Goal: Task Accomplishment & Management: Use online tool/utility

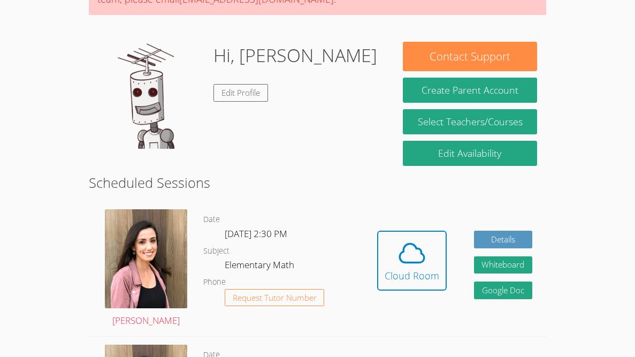
scroll to position [125, 0]
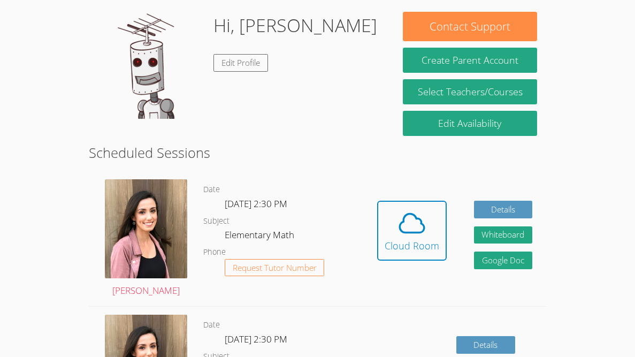
click at [386, 196] on div "Hidden Cloud Room Details Whiteboard Hidden Google Doc" at bounding box center [454, 238] width 183 height 135
click at [395, 215] on span at bounding box center [412, 223] width 55 height 30
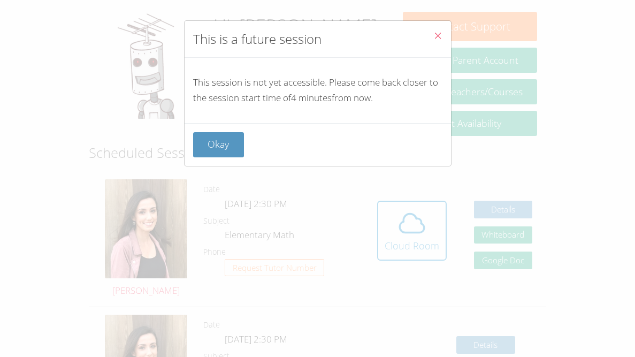
click at [477, 234] on div "This is a future session This session is not yet accessible. Please come back c…" at bounding box center [317, 178] width 635 height 357
click at [231, 135] on button "Okay" at bounding box center [218, 144] width 51 height 25
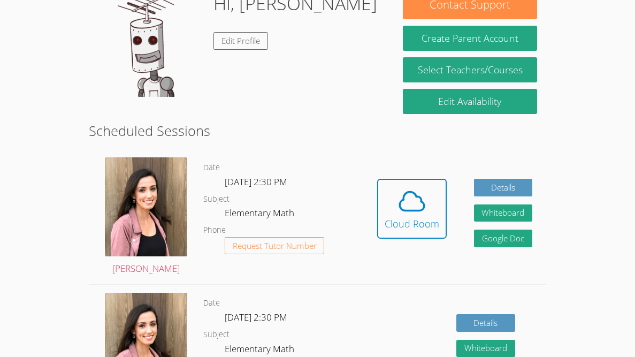
scroll to position [147, 0]
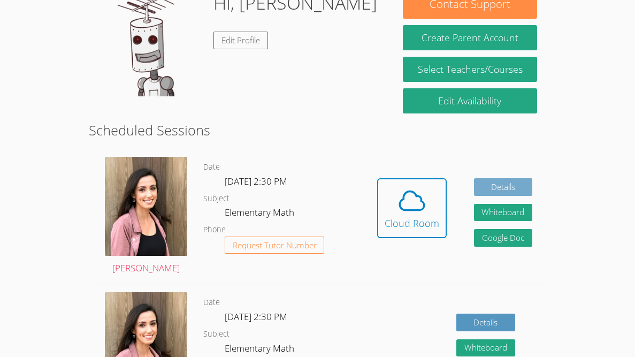
click at [485, 178] on link "Details" at bounding box center [503, 187] width 59 height 18
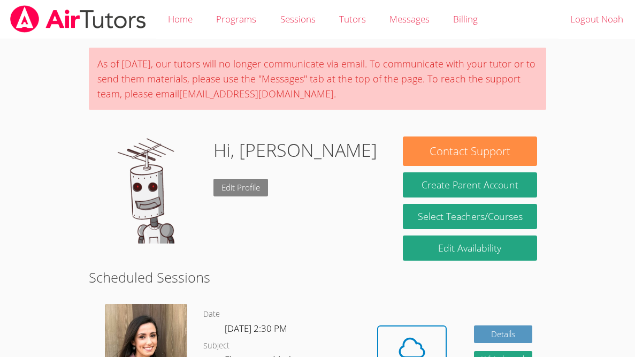
click at [247, 194] on link "Edit Profile" at bounding box center [241, 188] width 55 height 18
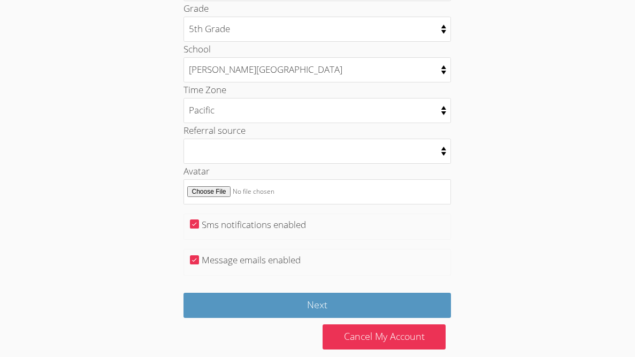
scroll to position [543, 0]
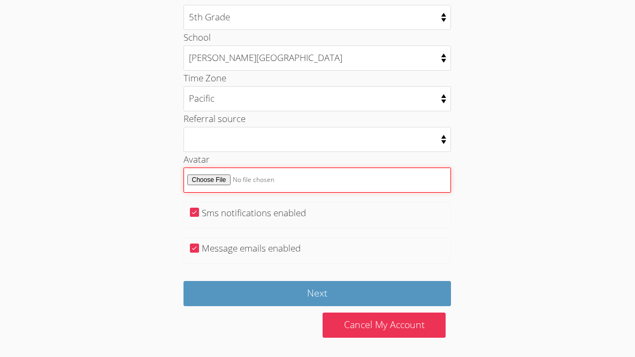
click at [216, 179] on input "Avatar" at bounding box center [318, 179] width 268 height 25
type input "C:\fakepath\Screenshot 2025-05-01 12.09.37 PM.png"
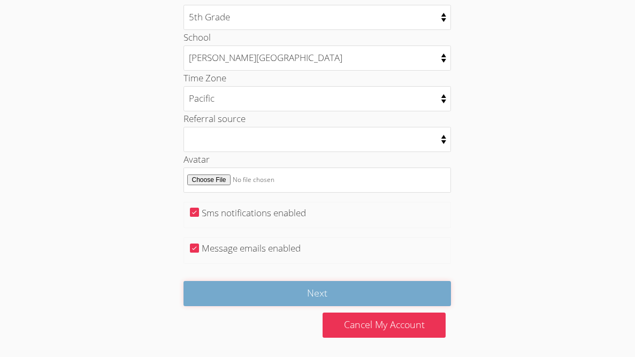
click at [397, 288] on input "Next" at bounding box center [318, 293] width 268 height 25
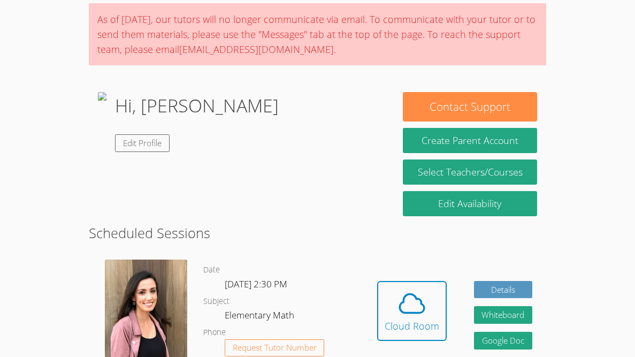
scroll to position [84, 0]
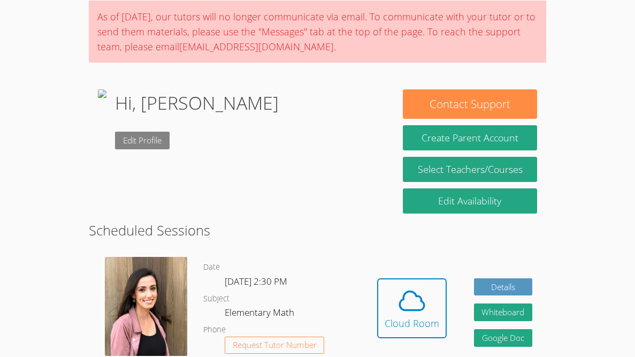
click at [170, 136] on link "Edit Profile" at bounding box center [142, 141] width 55 height 18
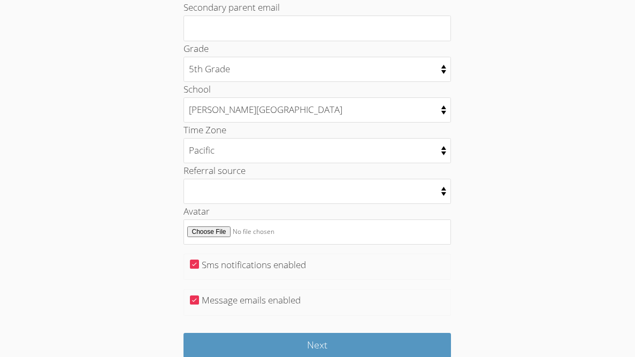
scroll to position [543, 0]
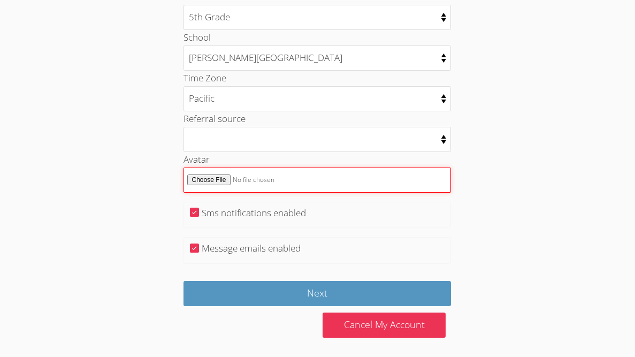
click at [217, 182] on input "Avatar" at bounding box center [318, 179] width 268 height 25
type input "C:\fakepath\IMG_20250430_135347.jpg"
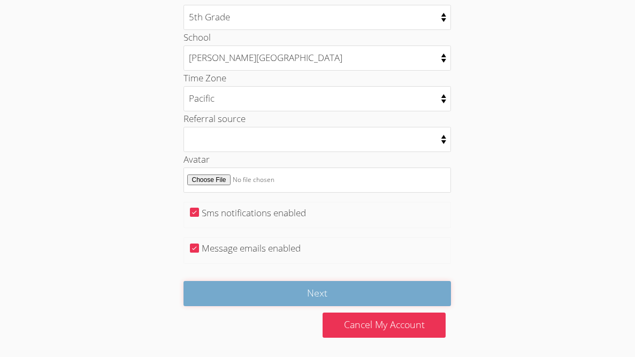
click at [253, 295] on input "Next" at bounding box center [318, 293] width 268 height 25
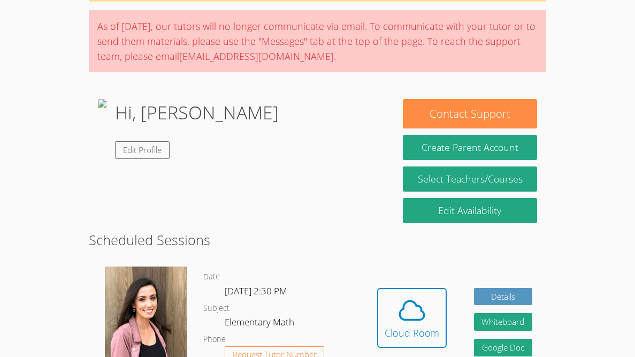
scroll to position [74, 0]
click at [170, 149] on link "Edit Profile" at bounding box center [142, 150] width 55 height 18
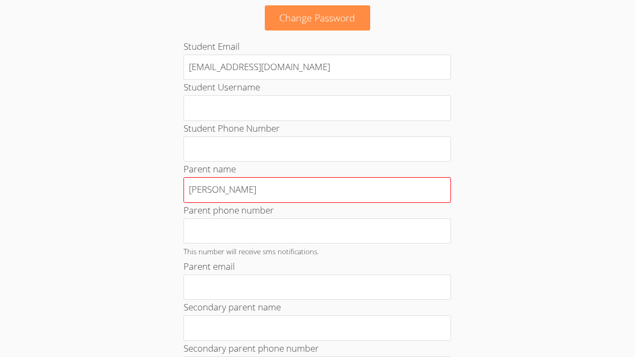
scroll to position [543, 0]
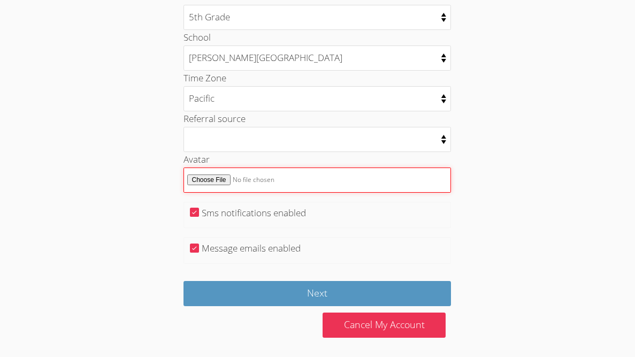
click at [245, 173] on input "Avatar" at bounding box center [318, 179] width 268 height 25
type input "C:\fakepath\Screenshot 2025-08-14 9.24.52 AM.png"
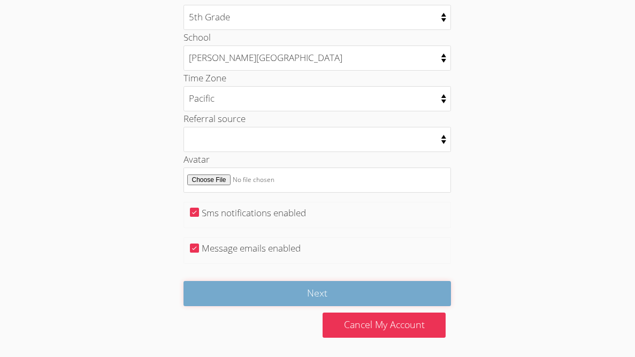
click at [298, 284] on input "Next" at bounding box center [318, 293] width 268 height 25
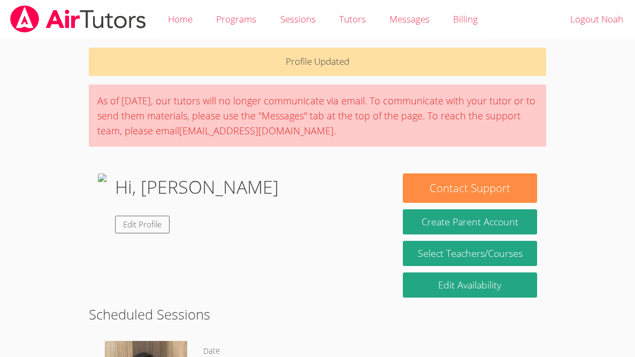
scroll to position [82, 0]
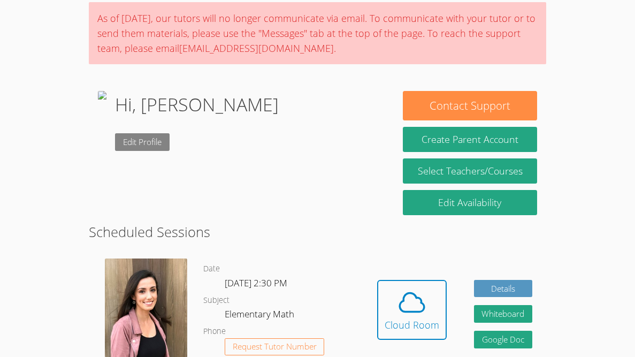
click at [170, 141] on link "Edit Profile" at bounding box center [142, 142] width 55 height 18
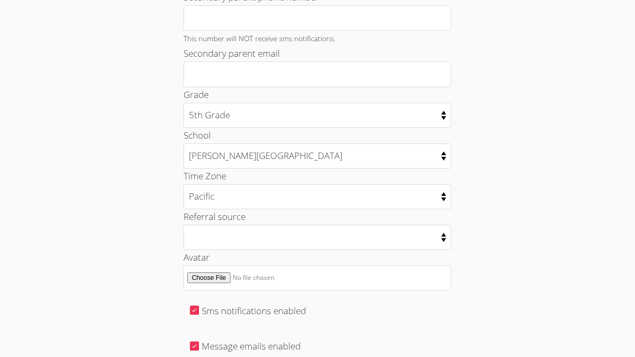
scroll to position [543, 0]
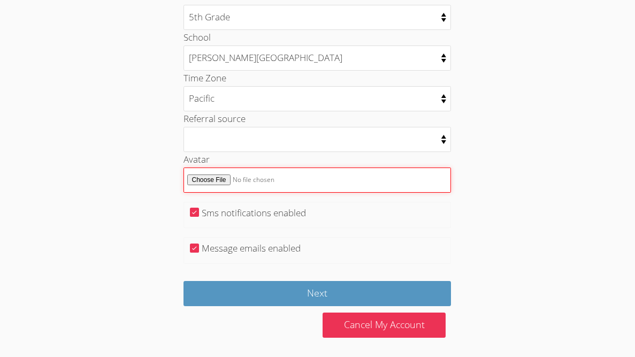
click at [219, 177] on input "Avatar" at bounding box center [318, 179] width 268 height 25
type input "C:\fakepath\Screenshot [DATE] 12.09.37 PM.png"
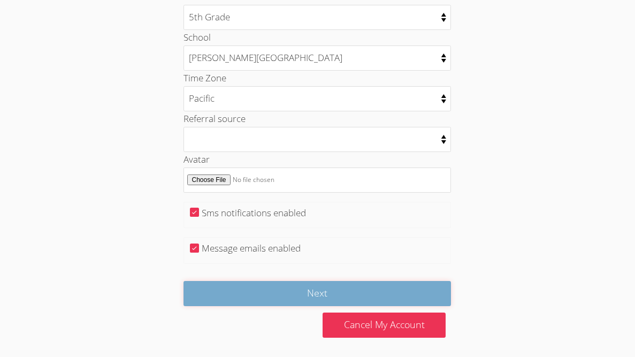
click at [405, 296] on input "Next" at bounding box center [318, 293] width 268 height 25
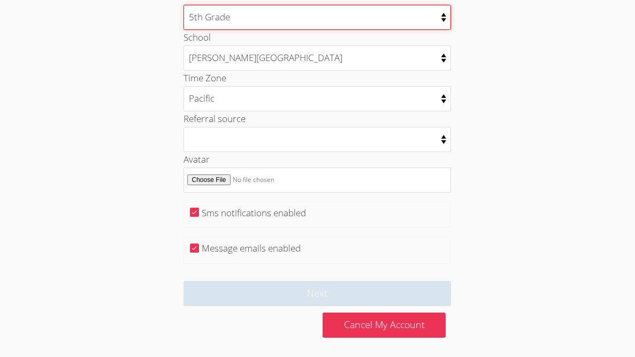
click at [444, 9] on select "Kindergarten 1st Grade 2nd Grade 3rd Grade 4th Grade 5th Grade 6th Grade 7th Gr…" at bounding box center [318, 17] width 268 height 25
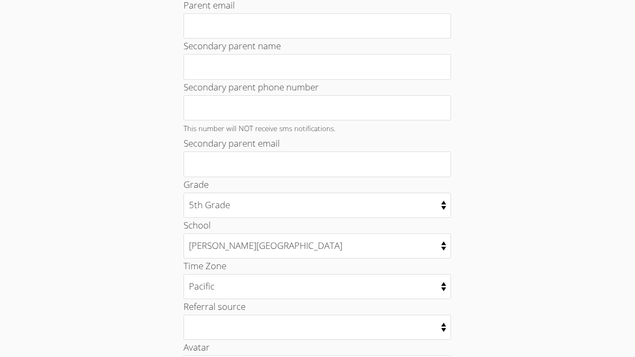
scroll to position [353, 0]
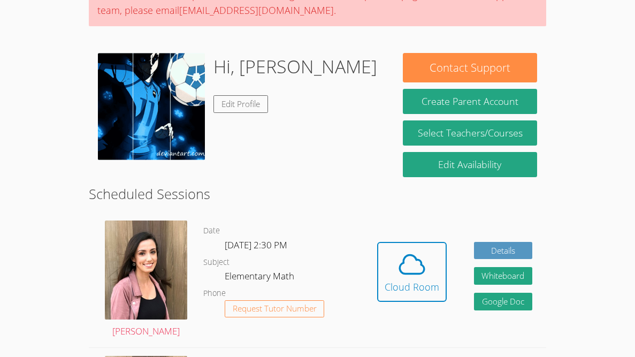
scroll to position [97, 0]
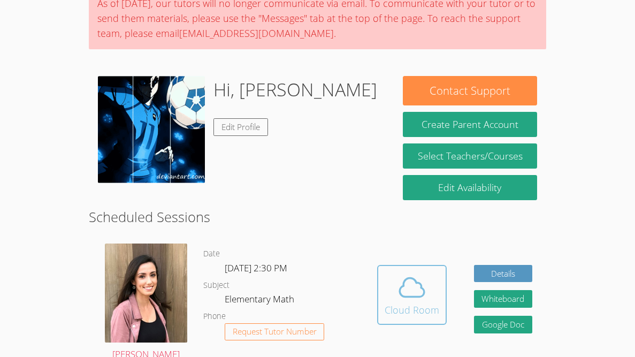
click at [416, 278] on icon at bounding box center [412, 287] width 30 height 30
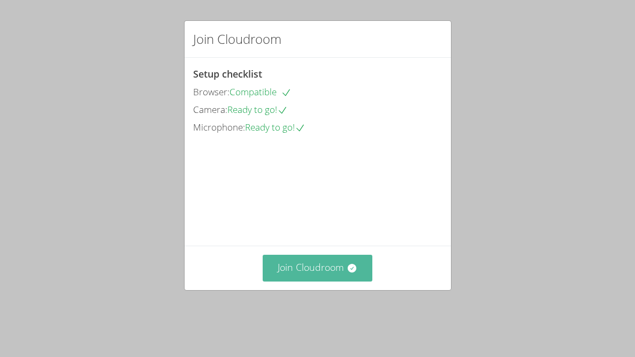
click at [338, 269] on button "Join Cloudroom" at bounding box center [318, 268] width 110 height 26
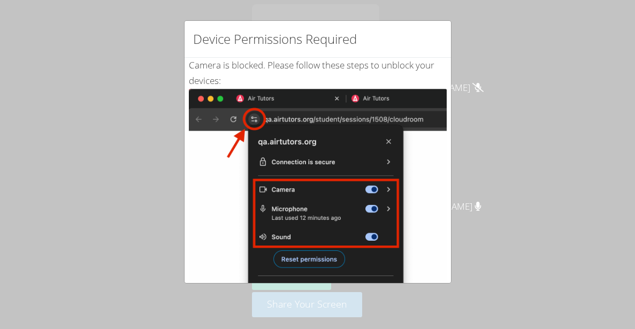
click at [463, 306] on div "Device Permissions Required Camera is blocked . Please follow these steps to un…" at bounding box center [317, 164] width 635 height 329
click at [324, 209] on img at bounding box center [318, 210] width 258 height 242
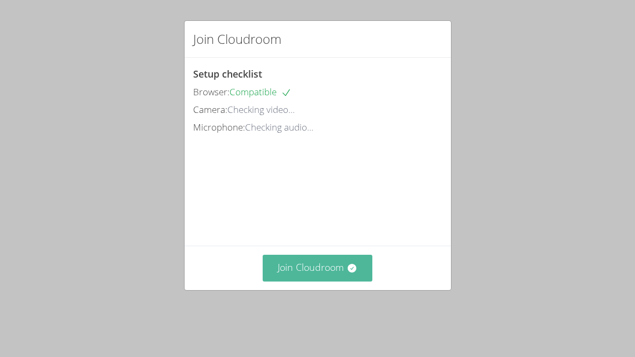
click at [357, 273] on icon at bounding box center [352, 268] width 11 height 11
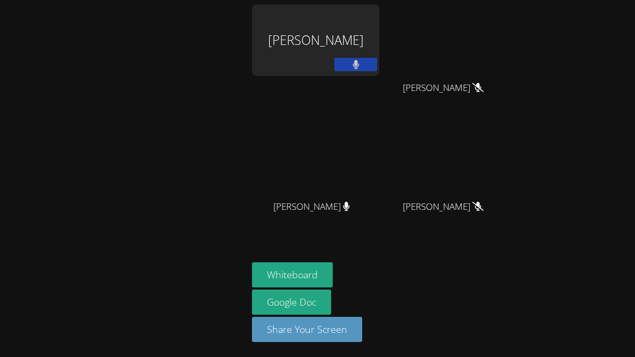
click at [405, 250] on aside "[PERSON_NAME] [PERSON_NAME] [PERSON_NAME] [PERSON_NAME] [PERSON_NAME] [PERSON_N…" at bounding box center [382, 178] width 268 height 357
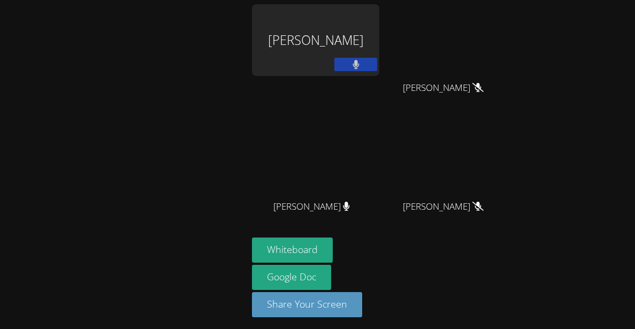
click at [290, 84] on div "[PERSON_NAME]" at bounding box center [315, 61] width 127 height 115
click at [598, 105] on div "[PERSON_NAME] [PERSON_NAME] [PERSON_NAME] [PERSON_NAME] [PERSON_NAME] [PERSON_N…" at bounding box center [317, 164] width 635 height 329
click at [302, 241] on button "Whiteboard" at bounding box center [292, 250] width 81 height 25
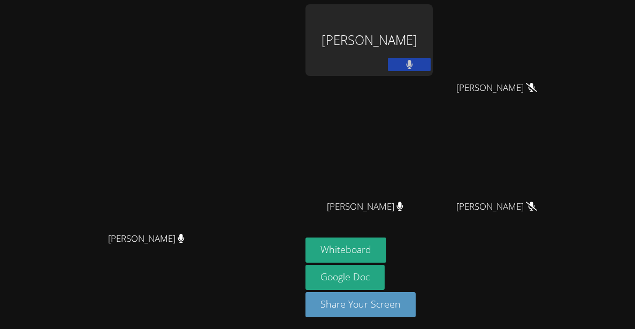
click at [231, 117] on video at bounding box center [151, 144] width 161 height 165
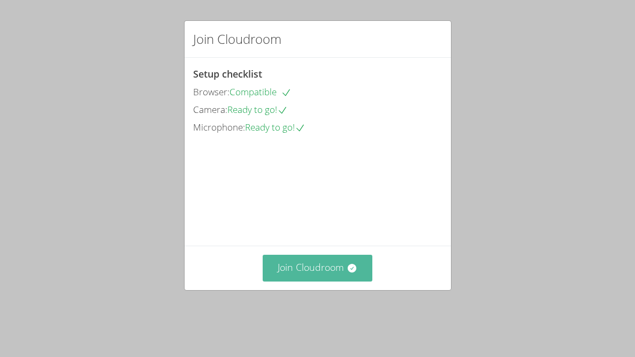
click at [328, 281] on button "Join Cloudroom" at bounding box center [318, 268] width 110 height 26
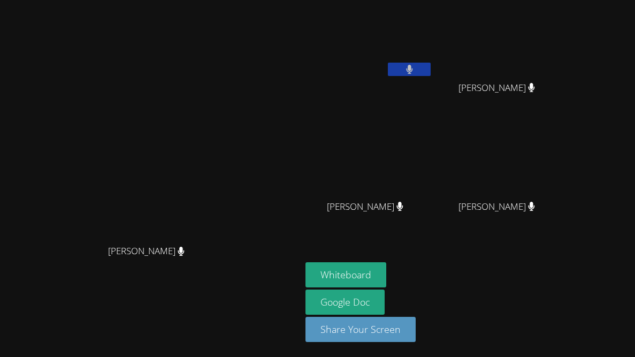
click at [297, 282] on div "[PERSON_NAME]" at bounding box center [150, 260] width 293 height 43
click at [431, 67] on button at bounding box center [409, 69] width 43 height 13
click at [415, 67] on icon at bounding box center [409, 69] width 11 height 9
click at [431, 76] on div at bounding box center [409, 71] width 43 height 16
click at [413, 73] on icon at bounding box center [409, 69] width 6 height 9
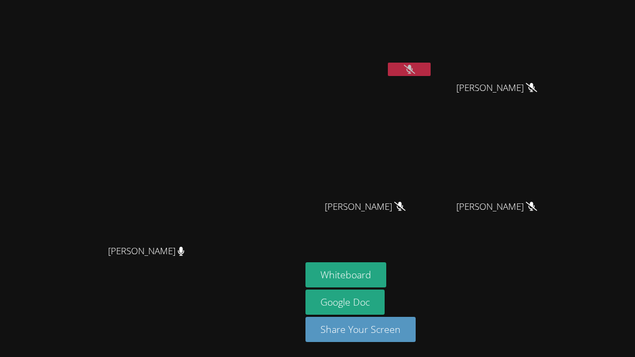
click at [415, 73] on icon at bounding box center [409, 69] width 11 height 9
click at [231, 163] on video at bounding box center [151, 157] width 161 height 165
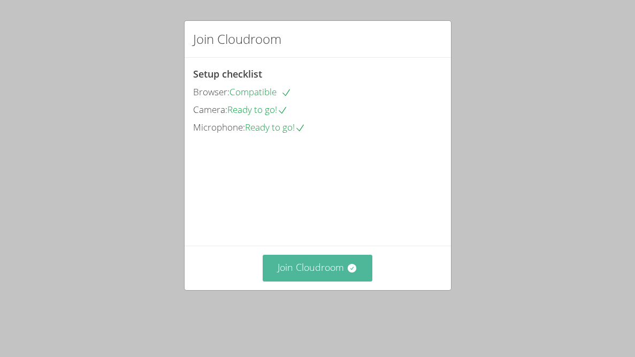
click at [324, 278] on button "Join Cloudroom" at bounding box center [318, 268] width 110 height 26
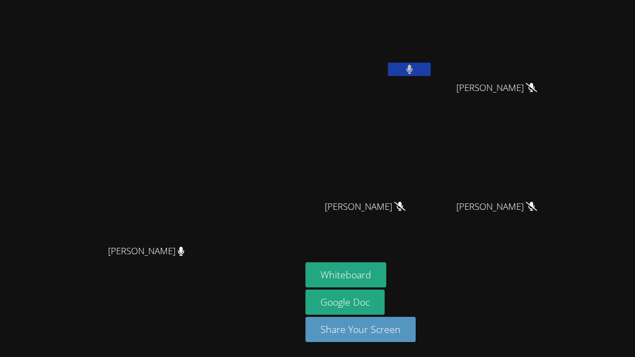
click at [431, 73] on button at bounding box center [409, 69] width 43 height 13
click at [415, 73] on icon at bounding box center [409, 69] width 11 height 9
click at [431, 73] on button at bounding box center [409, 69] width 43 height 13
click at [415, 73] on icon at bounding box center [409, 69] width 11 height 9
drag, startPoint x: 458, startPoint y: 206, endPoint x: 540, endPoint y: 239, distance: 89.1
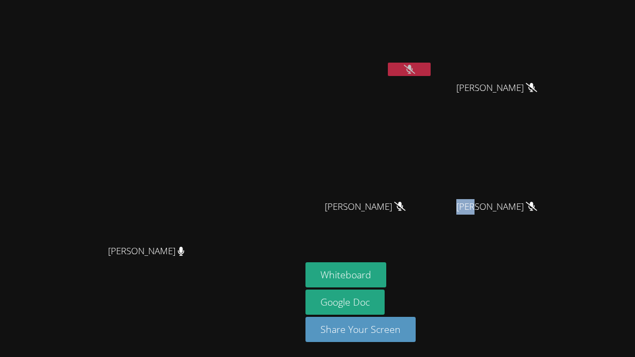
click at [540, 239] on aside "[PERSON_NAME] AubreyRae [PERSON_NAME] [PERSON_NAME] [PERSON_NAME] [PERSON_NAME]…" at bounding box center [435, 178] width 268 height 357
click at [565, 270] on div "Whiteboard Google Doc Share Your Screen" at bounding box center [435, 306] width 259 height 88
click at [415, 67] on icon at bounding box center [409, 69] width 11 height 9
click at [413, 67] on icon at bounding box center [409, 69] width 6 height 9
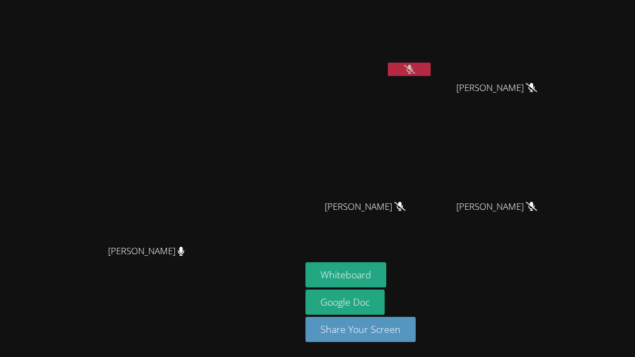
click at [431, 68] on button at bounding box center [409, 69] width 43 height 13
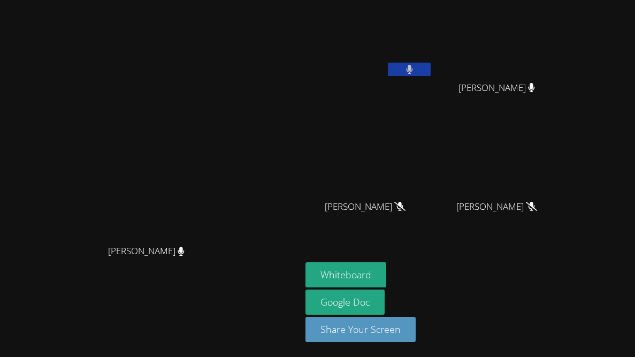
click at [431, 75] on div at bounding box center [409, 71] width 43 height 16
click at [431, 72] on button at bounding box center [409, 69] width 43 height 13
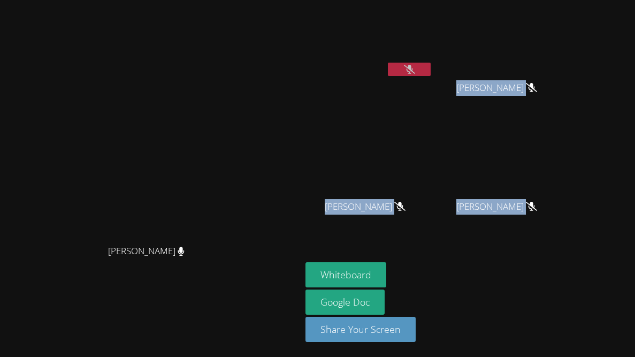
drag, startPoint x: 585, startPoint y: 274, endPoint x: 393, endPoint y: 73, distance: 277.4
click at [393, 73] on aside "[PERSON_NAME] AubreyRae [PERSON_NAME] [PERSON_NAME] [PERSON_NAME] [PERSON_NAME]…" at bounding box center [435, 178] width 268 height 357
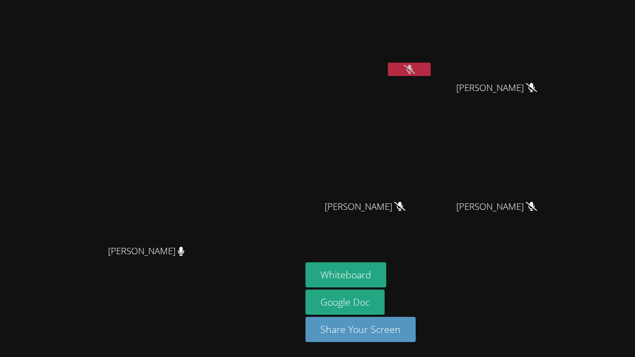
click at [399, 78] on div "[PERSON_NAME]" at bounding box center [369, 42] width 127 height 77
click at [533, 125] on video at bounding box center [500, 159] width 127 height 72
click at [540, 163] on video at bounding box center [500, 159] width 127 height 72
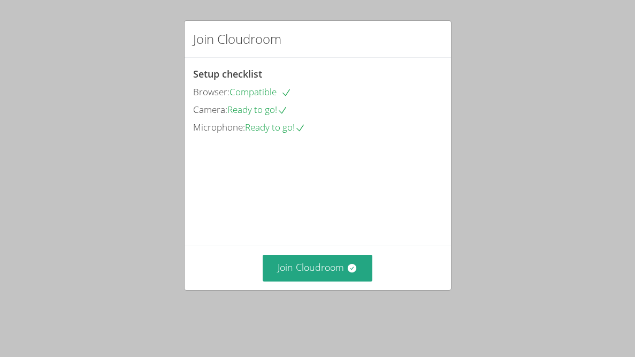
click at [337, 263] on div "Join Cloudroom" at bounding box center [318, 268] width 266 height 44
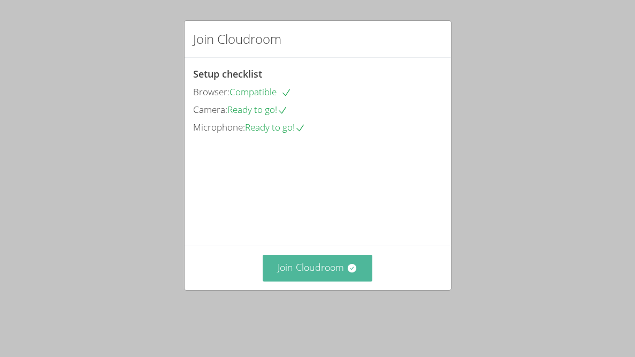
click at [350, 272] on icon at bounding box center [352, 268] width 9 height 9
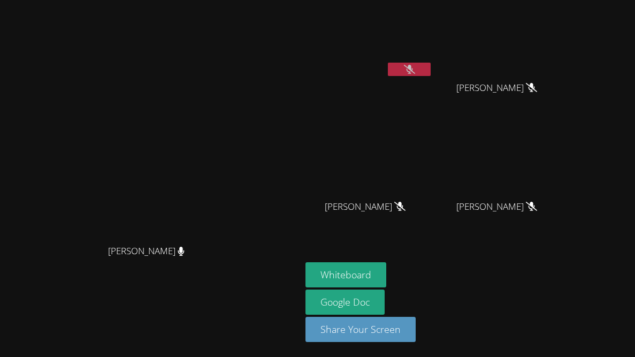
click at [431, 66] on button at bounding box center [409, 69] width 43 height 13
click at [431, 71] on button at bounding box center [409, 69] width 43 height 13
click at [415, 72] on icon at bounding box center [409, 69] width 11 height 9
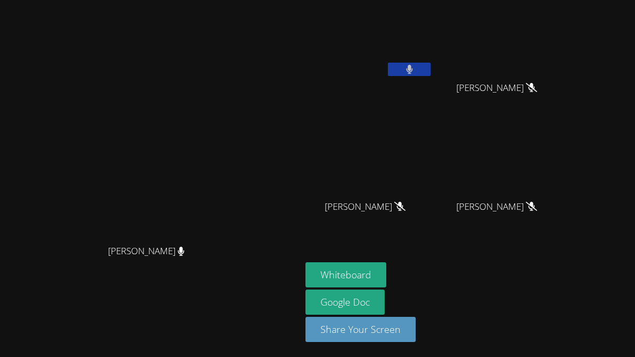
click at [413, 68] on icon at bounding box center [409, 69] width 6 height 9
click at [415, 73] on icon at bounding box center [409, 69] width 11 height 9
click at [431, 72] on button at bounding box center [409, 69] width 43 height 13
click at [415, 73] on icon at bounding box center [409, 69] width 11 height 9
click at [431, 73] on button at bounding box center [409, 69] width 43 height 13
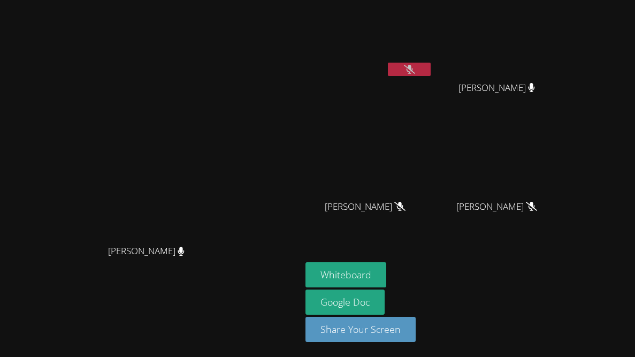
click at [431, 66] on button at bounding box center [409, 69] width 43 height 13
click at [431, 72] on button at bounding box center [409, 69] width 43 height 13
click at [415, 70] on icon at bounding box center [409, 69] width 11 height 9
click at [431, 73] on button at bounding box center [409, 69] width 43 height 13
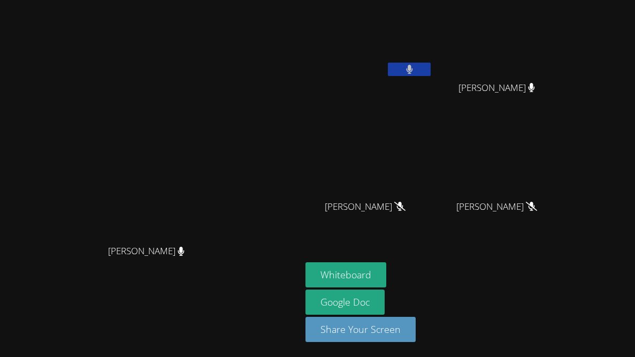
click at [431, 77] on div at bounding box center [409, 71] width 43 height 16
click at [431, 71] on button at bounding box center [409, 69] width 43 height 13
click at [433, 58] on video at bounding box center [369, 40] width 127 height 72
click at [415, 65] on icon at bounding box center [409, 69] width 11 height 9
click at [413, 65] on icon at bounding box center [409, 69] width 6 height 9
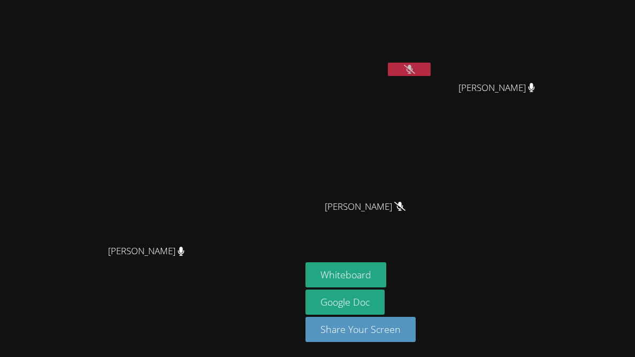
click at [565, 175] on div "Noah Yee Maxine Mendoza Maxine Mendoza Nancy Tran Nancy Tran" at bounding box center [435, 120] width 259 height 233
click at [431, 74] on button at bounding box center [409, 69] width 43 height 13
click at [415, 66] on icon at bounding box center [409, 69] width 11 height 9
click at [431, 67] on button at bounding box center [409, 69] width 43 height 13
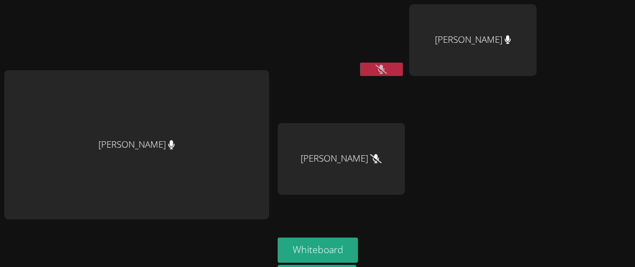
click at [397, 71] on button at bounding box center [381, 69] width 43 height 13
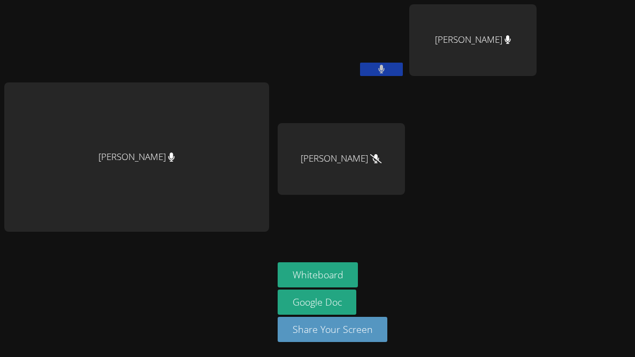
click at [383, 71] on icon at bounding box center [381, 69] width 7 height 9
click at [377, 67] on icon at bounding box center [381, 69] width 11 height 9
click at [377, 67] on button at bounding box center [381, 69] width 43 height 13
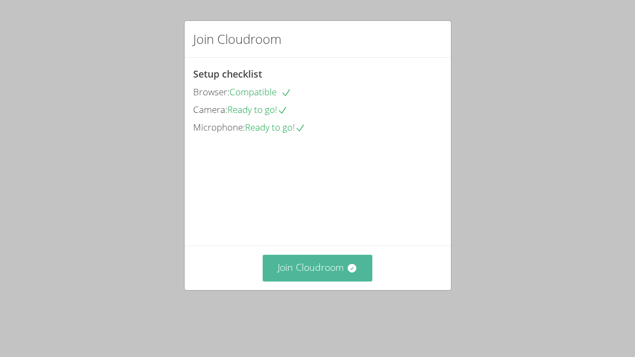
click at [352, 272] on icon at bounding box center [352, 268] width 9 height 9
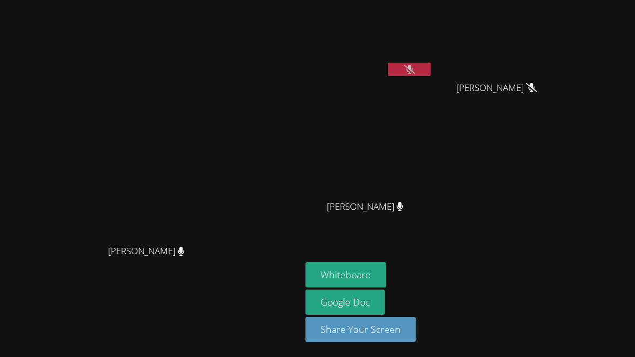
click at [431, 74] on button at bounding box center [409, 69] width 43 height 13
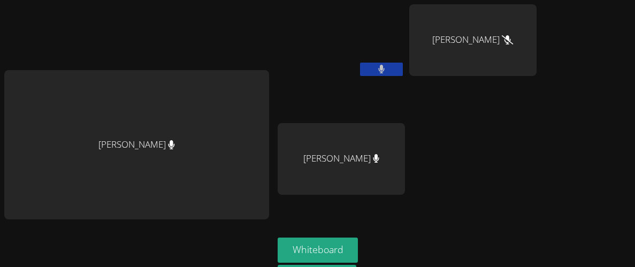
click at [497, 234] on div "Noah Yee Nancy Tran Maxine Mendoza" at bounding box center [407, 120] width 259 height 233
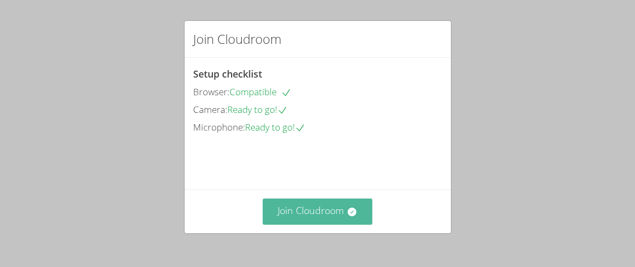
click at [307, 222] on button "Join Cloudroom" at bounding box center [318, 212] width 110 height 26
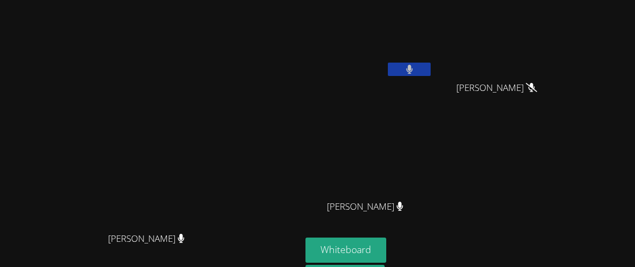
click at [417, 120] on div "[PERSON_NAME] [PERSON_NAME] [PERSON_NAME] [PERSON_NAME] [PERSON_NAME]" at bounding box center [435, 120] width 259 height 233
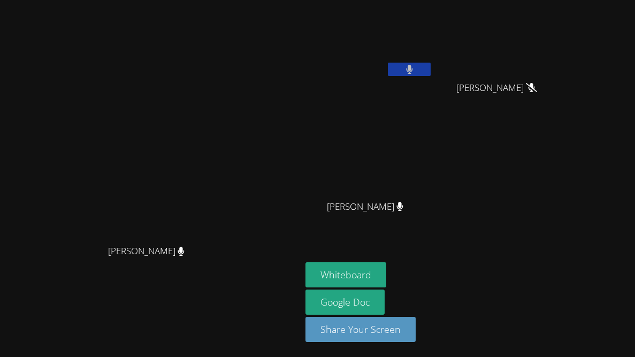
click at [433, 72] on video at bounding box center [369, 40] width 127 height 72
click at [433, 60] on video at bounding box center [369, 40] width 127 height 72
click at [431, 63] on button at bounding box center [409, 69] width 43 height 13
click at [569, 238] on aside "[PERSON_NAME] [PERSON_NAME] [PERSON_NAME] [PERSON_NAME] [PERSON_NAME] Whiteboar…" at bounding box center [435, 178] width 268 height 357
drag, startPoint x: 263, startPoint y: 195, endPoint x: 519, endPoint y: 156, distance: 258.7
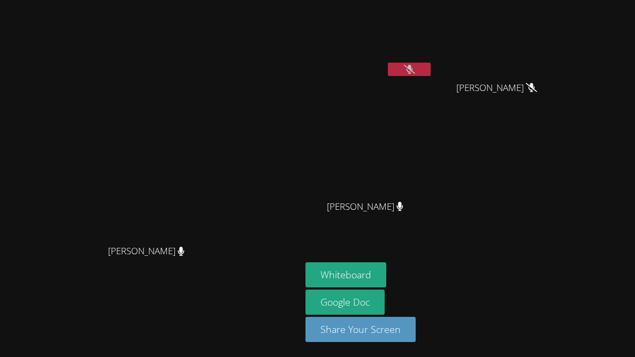
click at [519, 156] on div "[PERSON_NAME] [PERSON_NAME] [PERSON_NAME] [PERSON_NAME] [PERSON_NAME] [PERSON_N…" at bounding box center [317, 178] width 635 height 357
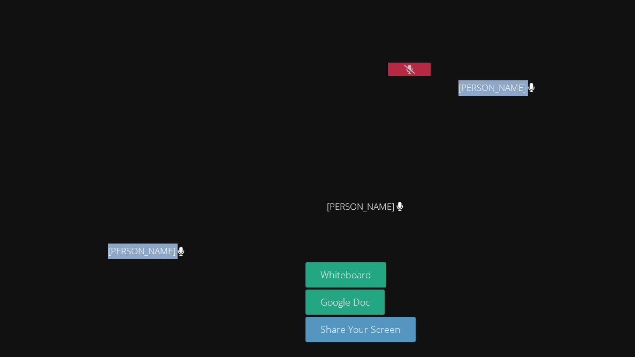
drag, startPoint x: 539, startPoint y: 170, endPoint x: 144, endPoint y: 128, distance: 397.1
click at [144, 128] on div "[PERSON_NAME] [PERSON_NAME] [PERSON_NAME] [PERSON_NAME] [PERSON_NAME] [PERSON_N…" at bounding box center [317, 178] width 635 height 357
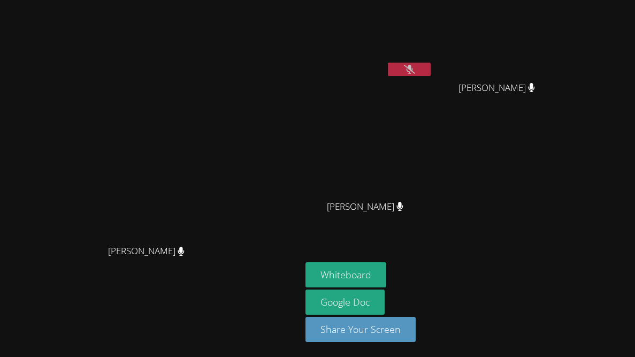
click at [565, 266] on div "Whiteboard Google Doc Share Your Screen" at bounding box center [435, 306] width 259 height 88
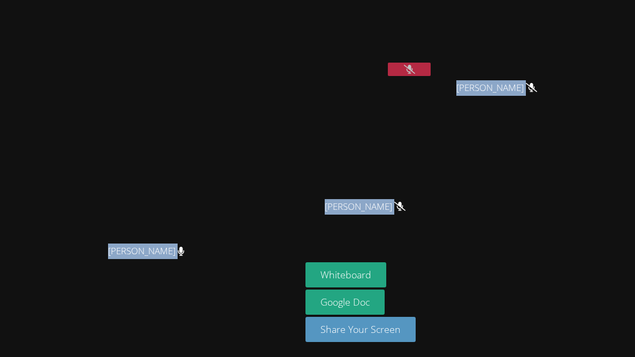
drag, startPoint x: 522, startPoint y: 290, endPoint x: 96, endPoint y: 294, distance: 426.5
click at [96, 266] on div "[PERSON_NAME] [PERSON_NAME] [PERSON_NAME] [PERSON_NAME] [PERSON_NAME] [PERSON_N…" at bounding box center [317, 178] width 635 height 357
click at [158, 266] on div "[PERSON_NAME]" at bounding box center [150, 260] width 293 height 43
drag, startPoint x: 76, startPoint y: 273, endPoint x: 635, endPoint y: 51, distance: 601.4
click at [635, 51] on div "[PERSON_NAME] [PERSON_NAME] [PERSON_NAME] [PERSON_NAME] [PERSON_NAME] [PERSON_N…" at bounding box center [317, 178] width 635 height 357
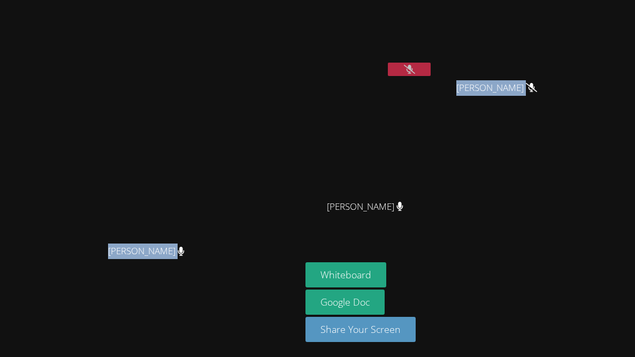
drag, startPoint x: 603, startPoint y: 84, endPoint x: 116, endPoint y: 333, distance: 546.9
click at [116, 266] on div "[PERSON_NAME] [PERSON_NAME] [PERSON_NAME] [PERSON_NAME] [PERSON_NAME] [PERSON_N…" at bounding box center [317, 178] width 635 height 357
click at [226, 266] on div "[PERSON_NAME] [PERSON_NAME]" at bounding box center [150, 178] width 293 height 348
drag, startPoint x: 133, startPoint y: 272, endPoint x: 580, endPoint y: 163, distance: 460.1
click at [580, 163] on div "[PERSON_NAME] [PERSON_NAME] [PERSON_NAME] [PERSON_NAME] [PERSON_NAME] [PERSON_N…" at bounding box center [317, 178] width 635 height 357
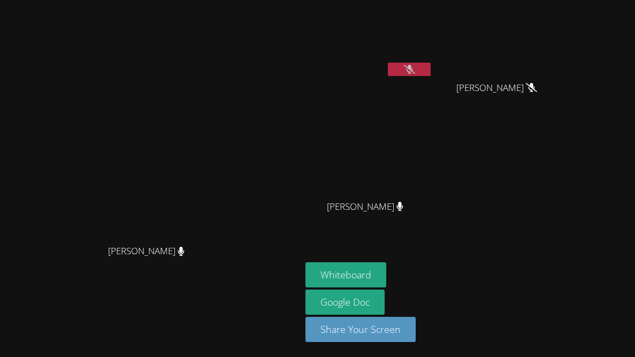
click at [565, 163] on div "[PERSON_NAME] [PERSON_NAME] [PERSON_NAME] [PERSON_NAME] [PERSON_NAME]" at bounding box center [435, 120] width 259 height 233
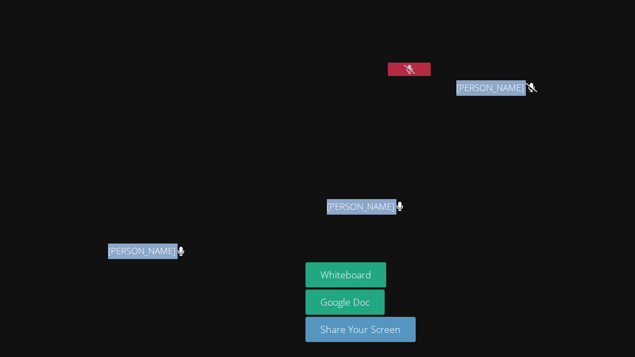
drag, startPoint x: 542, startPoint y: 212, endPoint x: 3, endPoint y: 312, distance: 548.1
click at [3, 266] on div "[PERSON_NAME] [PERSON_NAME] [PERSON_NAME] [PERSON_NAME] [PERSON_NAME] [PERSON_N…" at bounding box center [317, 178] width 635 height 357
click at [231, 171] on video at bounding box center [151, 157] width 161 height 165
click at [266, 266] on div at bounding box center [266, 277] width 0 height 0
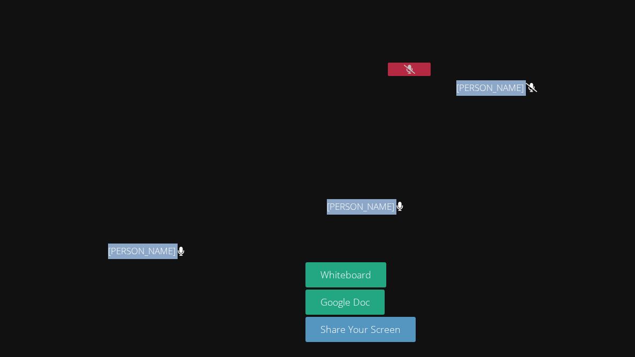
click at [214, 0] on div at bounding box center [107, 0] width 214 height 0
click at [385, 210] on div "[PERSON_NAME]" at bounding box center [369, 216] width 127 height 43
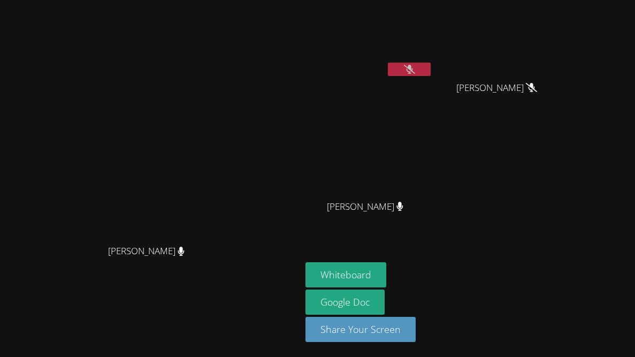
drag, startPoint x: 458, startPoint y: 71, endPoint x: 390, endPoint y: 91, distance: 70.8
click at [390, 91] on div "[PERSON_NAME]" at bounding box center [369, 61] width 127 height 115
click at [565, 126] on div "[PERSON_NAME] [PERSON_NAME] [PERSON_NAME] [PERSON_NAME] [PERSON_NAME]" at bounding box center [435, 120] width 259 height 233
click at [565, 200] on div "[PERSON_NAME] [PERSON_NAME] [PERSON_NAME] [PERSON_NAME] [PERSON_NAME]" at bounding box center [435, 120] width 259 height 233
click at [431, 71] on button at bounding box center [409, 69] width 43 height 13
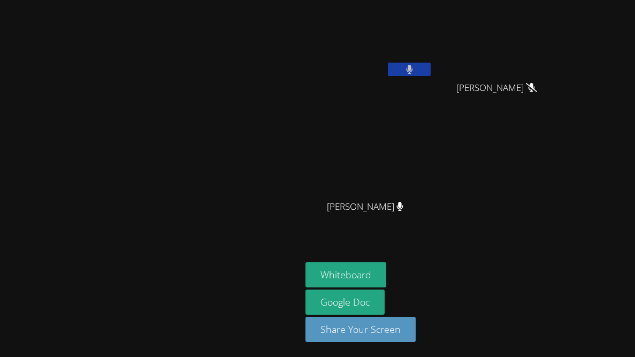
click at [559, 178] on div "[PERSON_NAME] [PERSON_NAME] [PERSON_NAME] [PERSON_NAME] [PERSON_NAME]" at bounding box center [435, 120] width 259 height 233
click at [144, 185] on video at bounding box center [151, 157] width 161 height 165
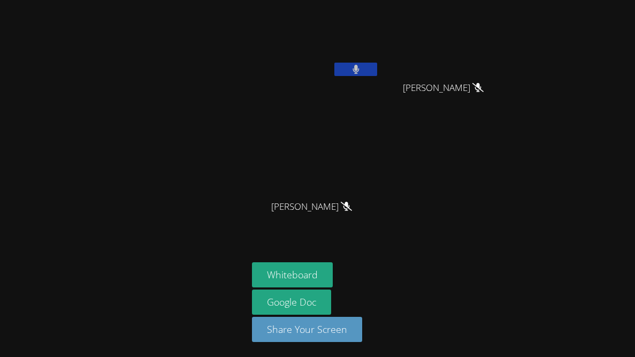
click at [188, 153] on div at bounding box center [123, 178] width 239 height 348
click at [363, 65] on button at bounding box center [355, 69] width 43 height 13
